Goal: Task Accomplishment & Management: Manage account settings

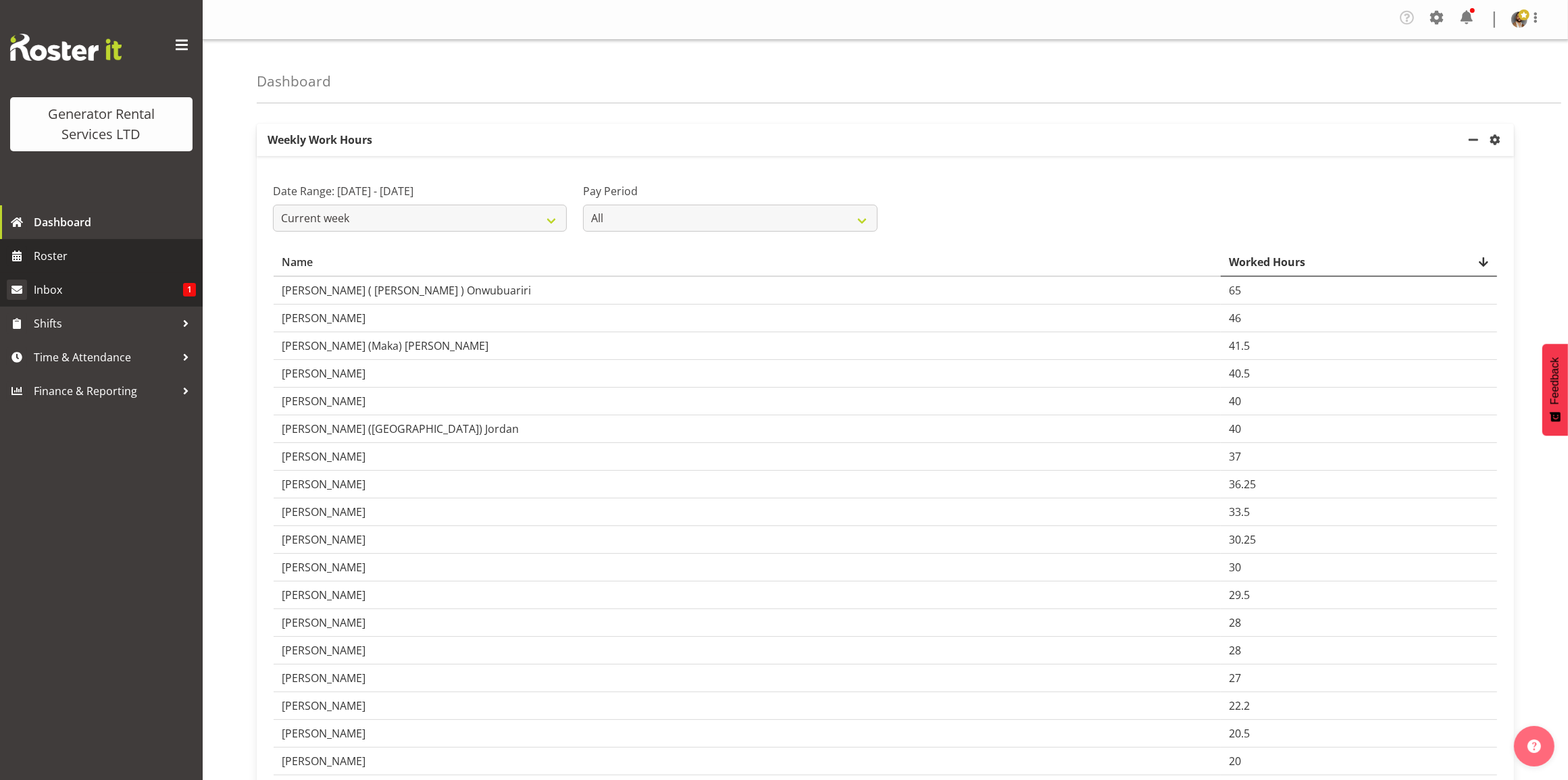
click at [76, 288] on span "Inbox" at bounding box center [108, 290] width 149 height 20
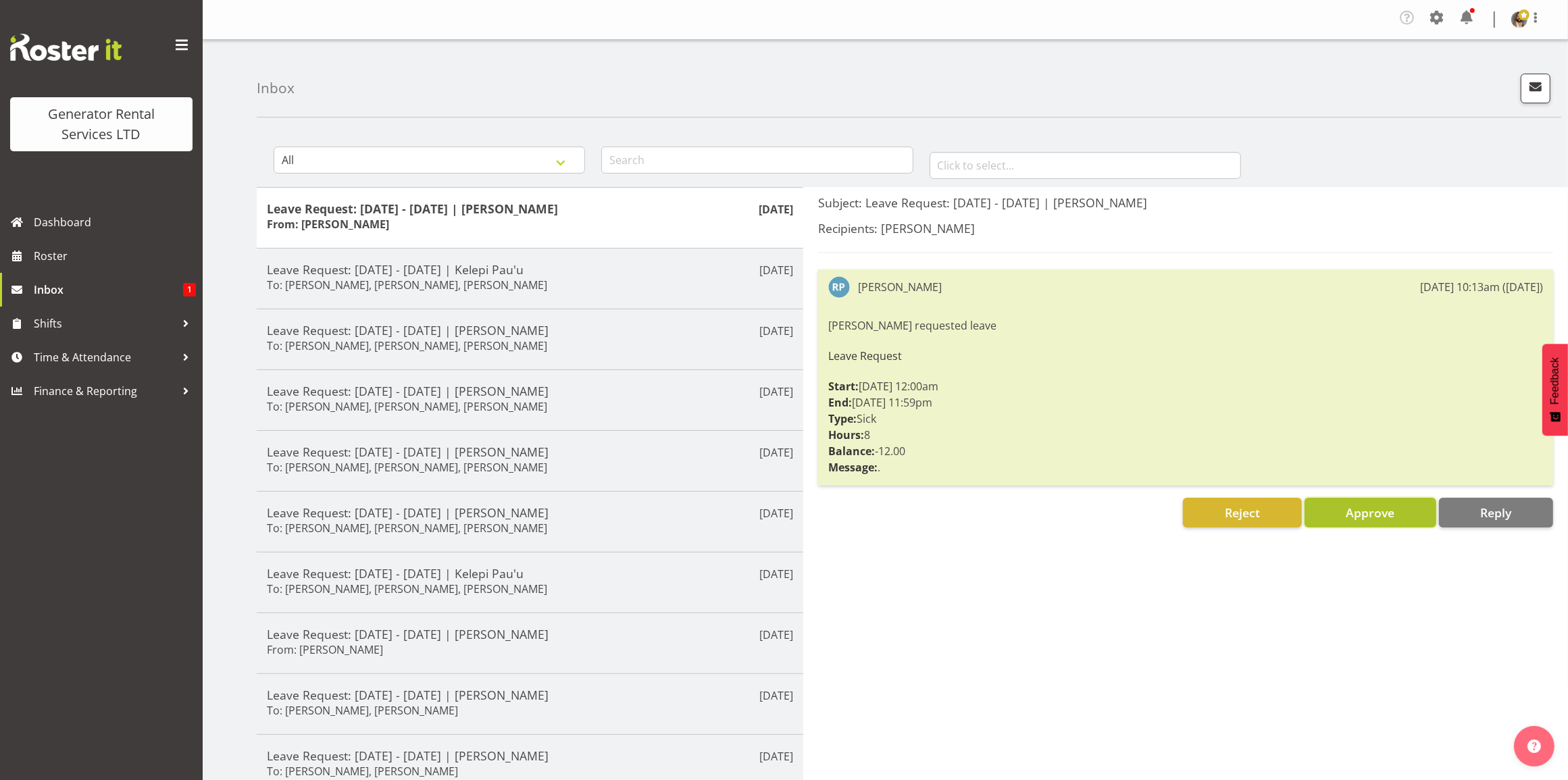
click at [1358, 501] on button "Approve" at bounding box center [1370, 512] width 132 height 30
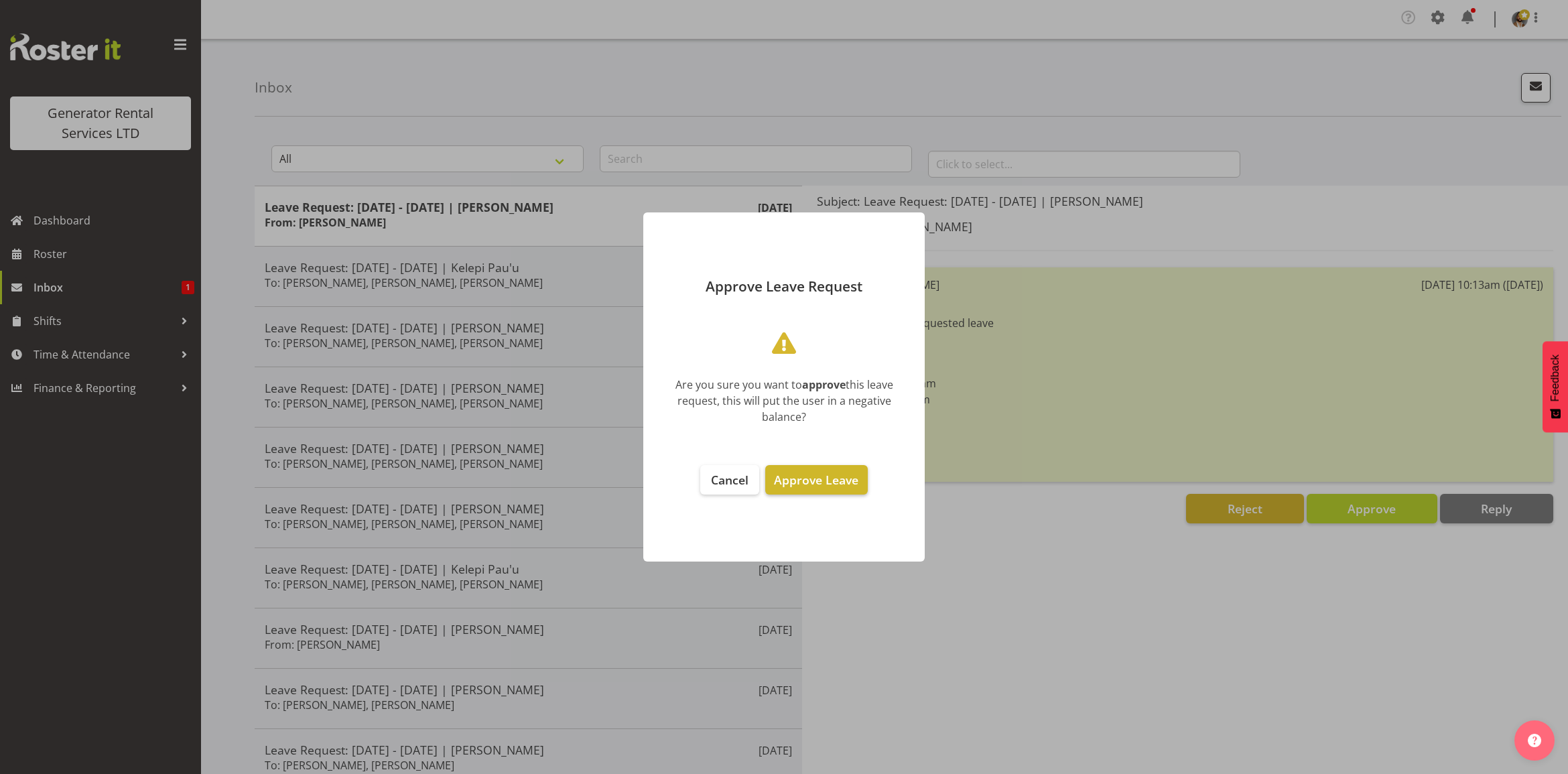
click at [849, 490] on button "Approve Leave" at bounding box center [816, 479] width 102 height 30
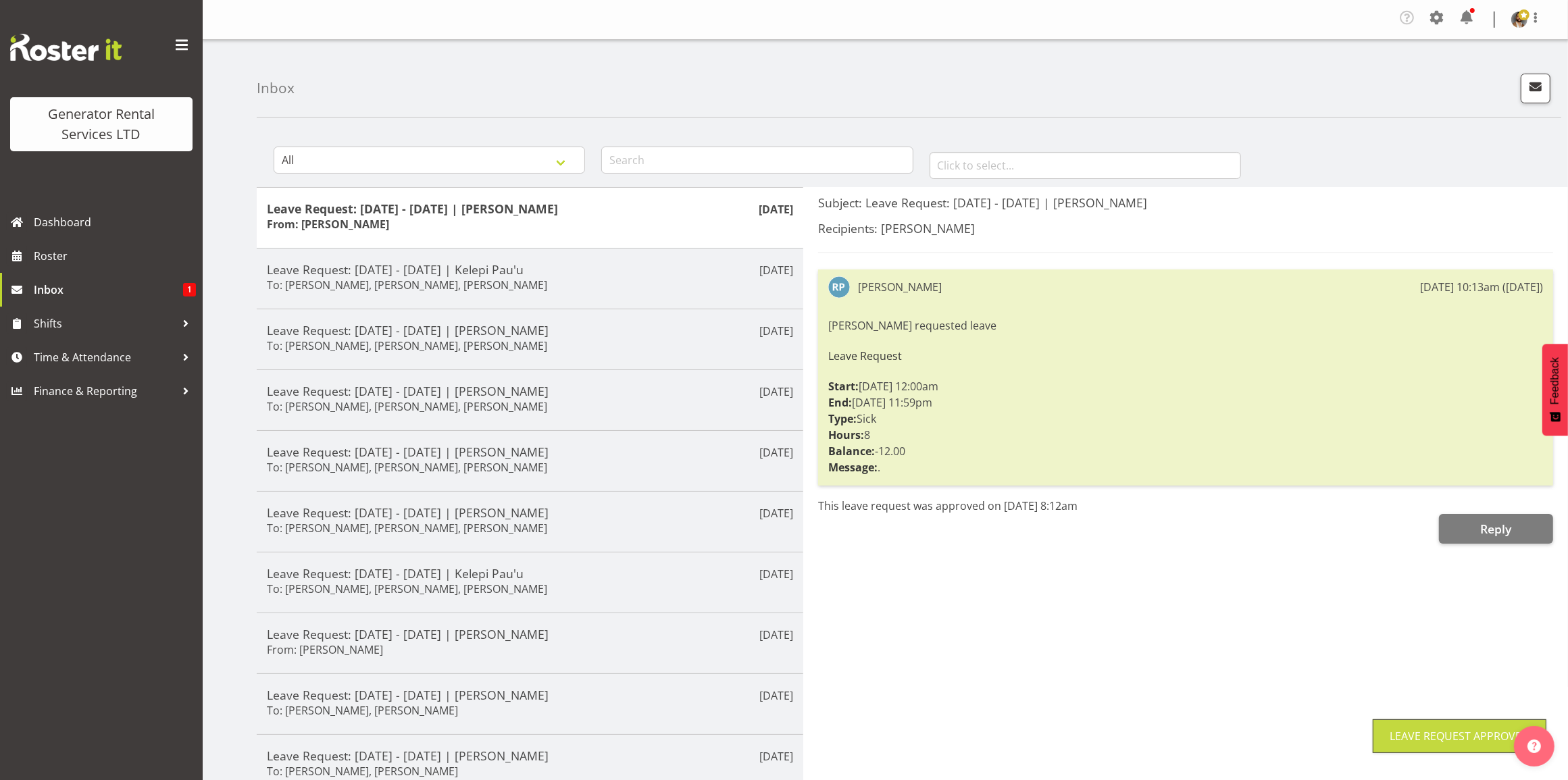
click at [28, 47] on img at bounding box center [66, 47] width 112 height 27
